Goal: Task Accomplishment & Management: Use online tool/utility

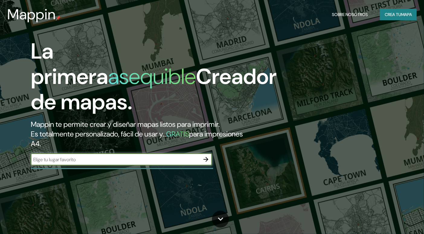
click at [205, 161] on icon "button" at bounding box center [205, 159] width 7 height 7
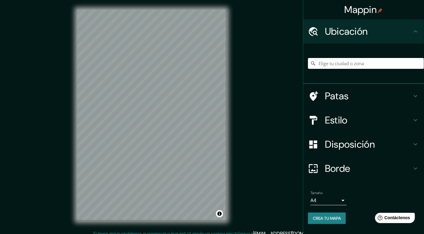
click at [326, 216] on font "Crea tu mapa" at bounding box center [327, 218] width 28 height 5
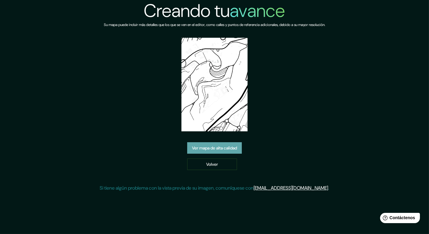
click at [218, 149] on font "Ver mapa de alta calidad" at bounding box center [214, 147] width 45 height 5
